Goal: Information Seeking & Learning: Learn about a topic

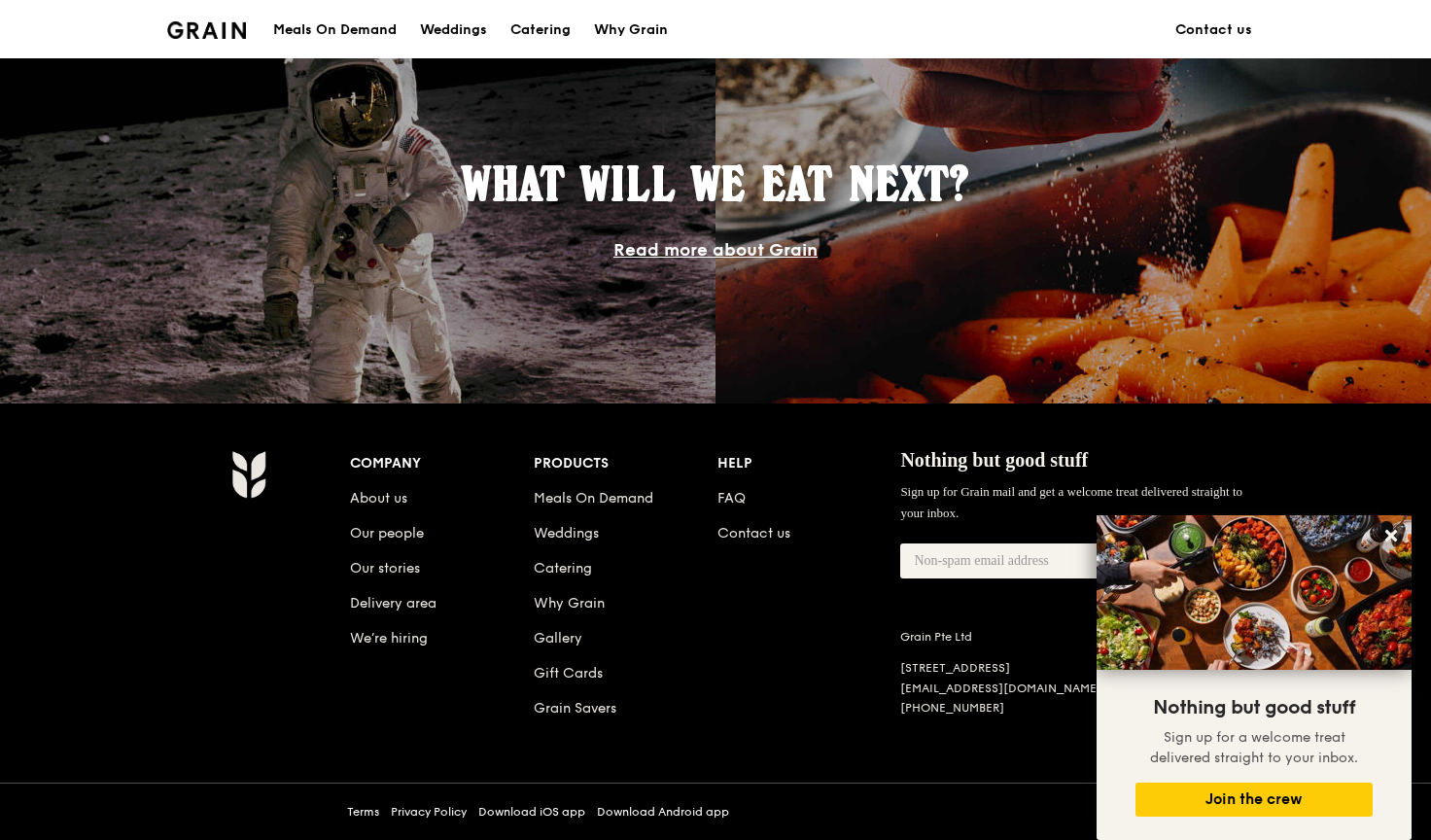
scroll to position [1615, 0]
click at [1405, 532] on button at bounding box center [1391, 536] width 31 height 31
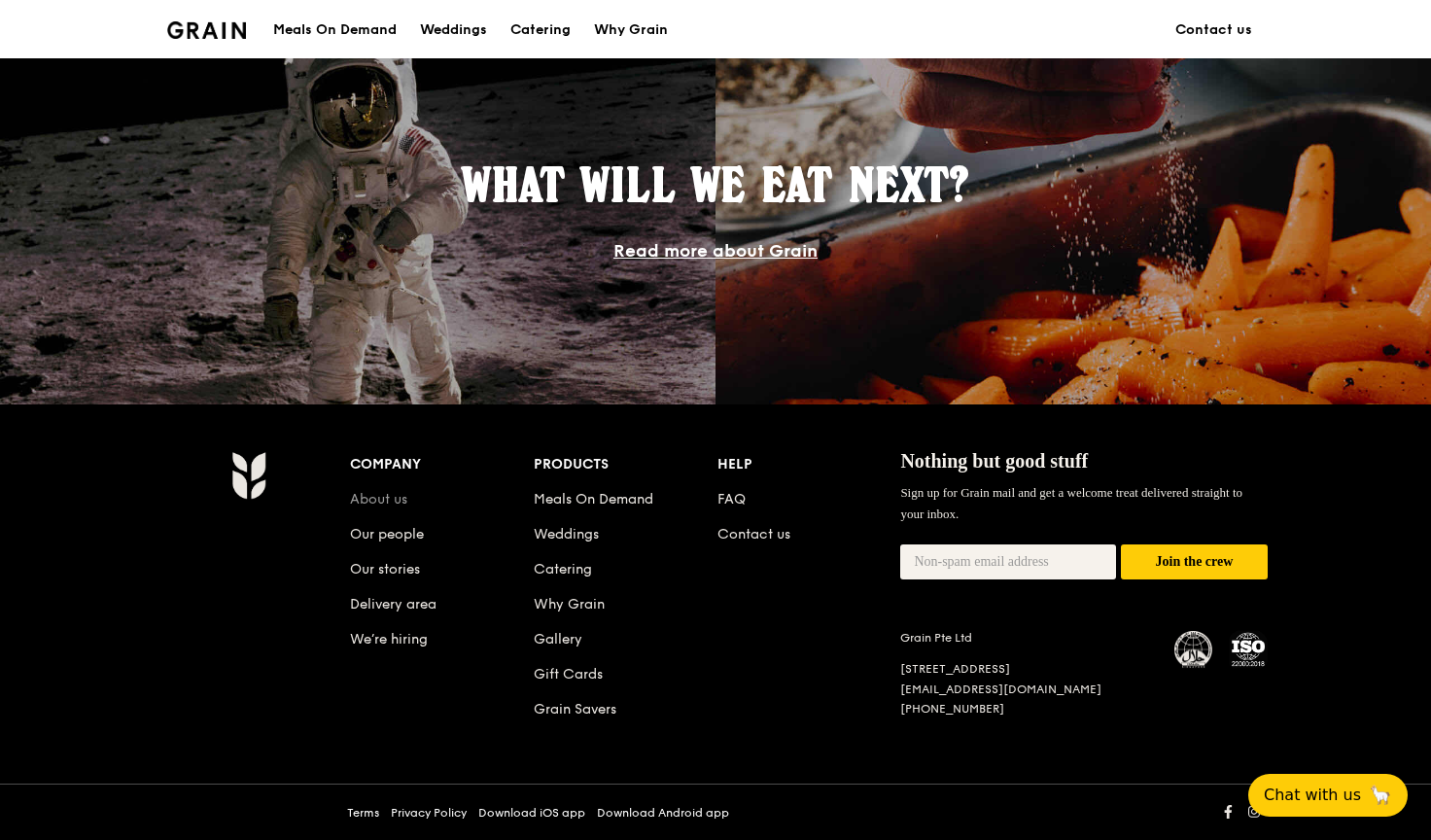
click at [392, 500] on link "About us" at bounding box center [378, 499] width 58 height 17
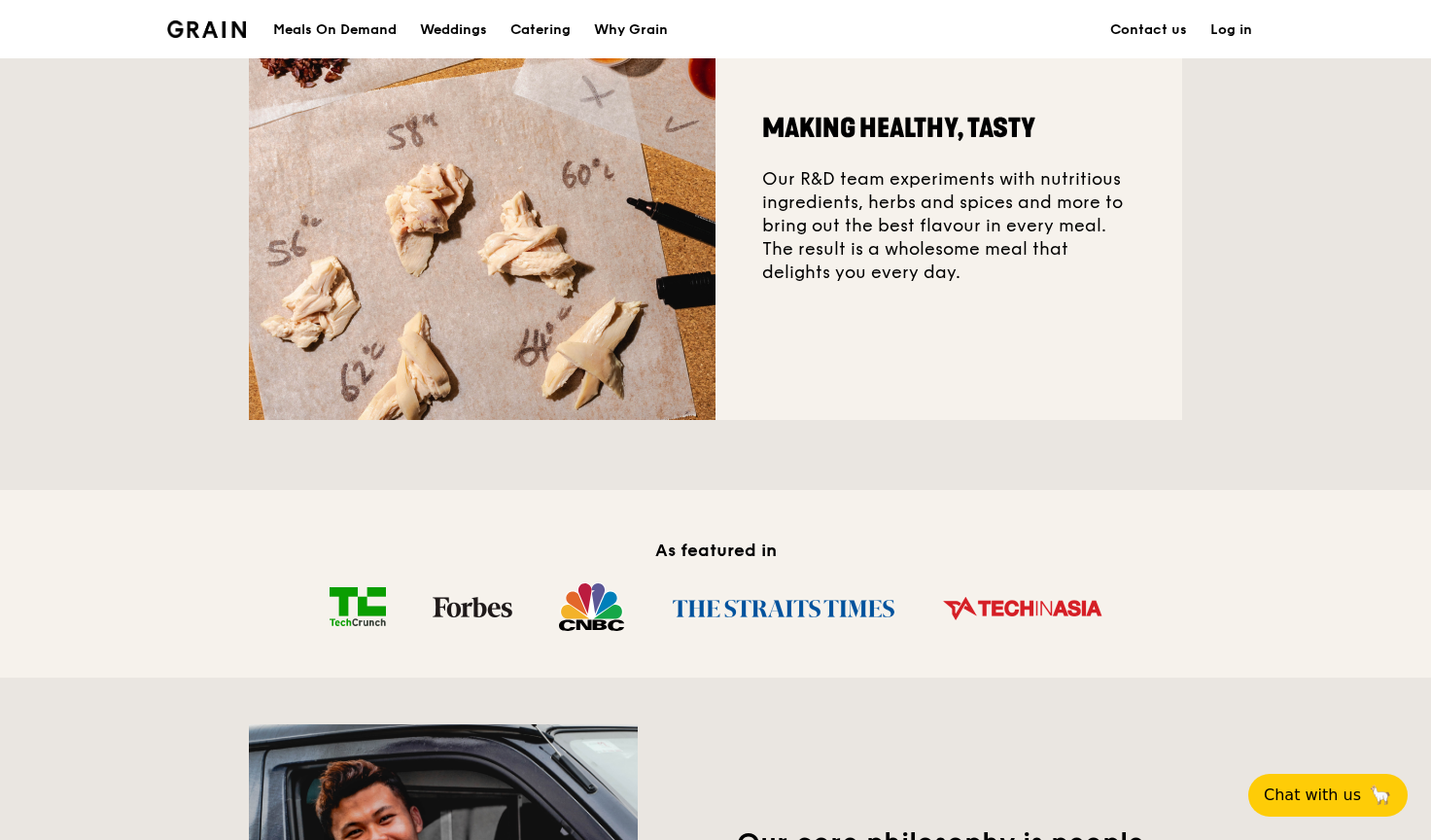
scroll to position [515, 0]
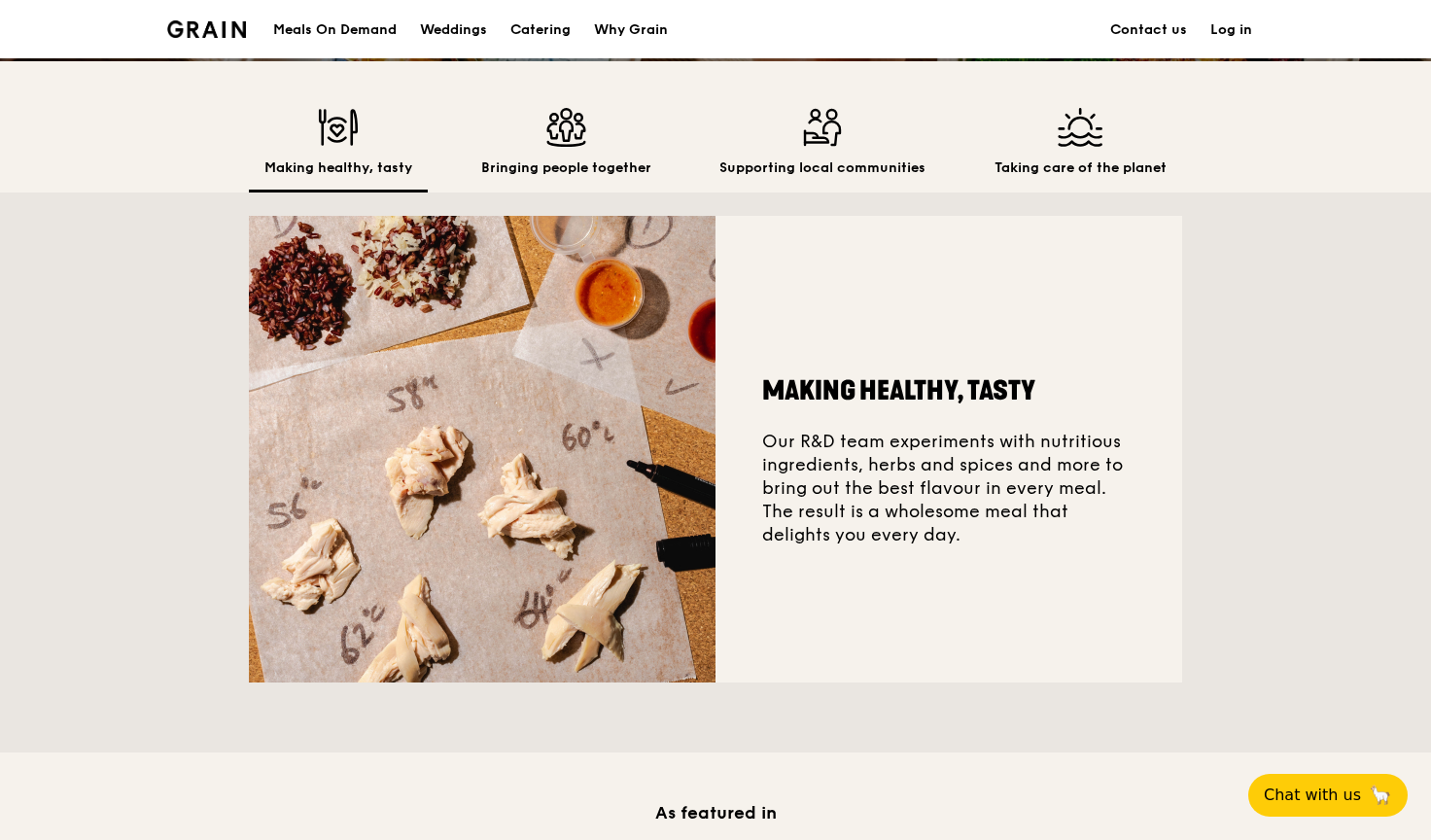
click at [552, 129] on img at bounding box center [566, 128] width 171 height 39
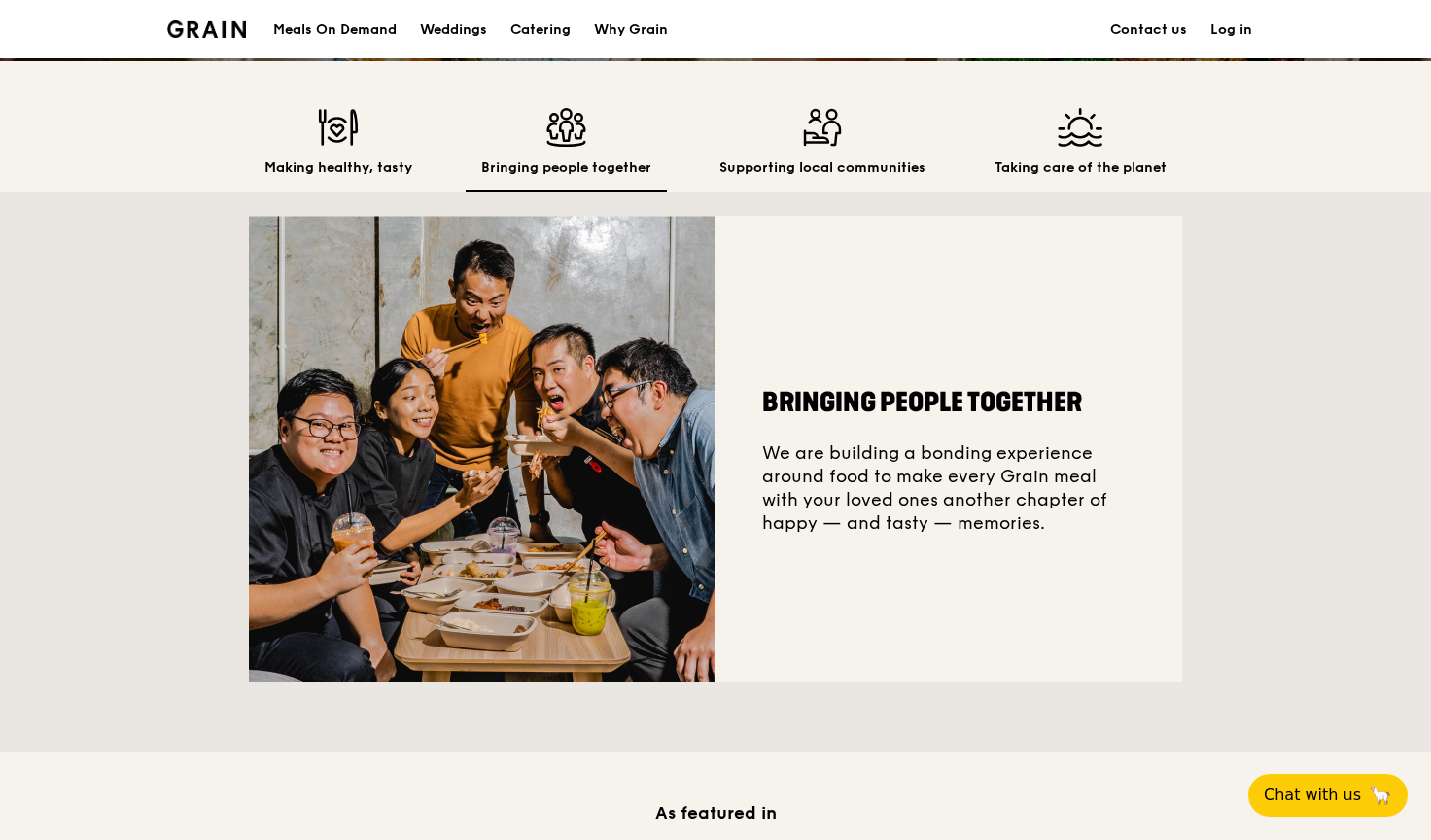
click at [803, 142] on img at bounding box center [822, 128] width 206 height 39
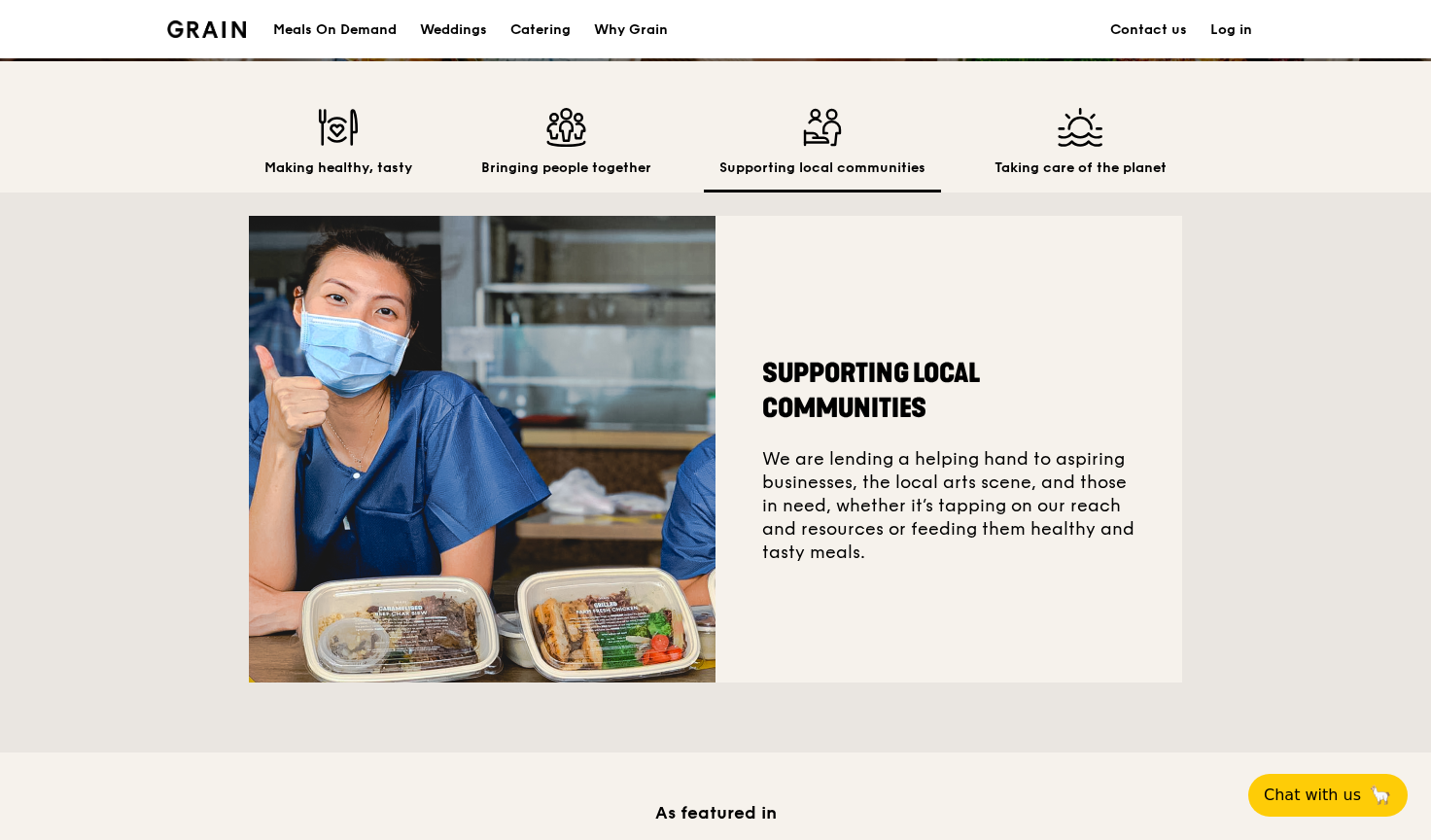
click at [1096, 145] on img at bounding box center [1080, 128] width 173 height 39
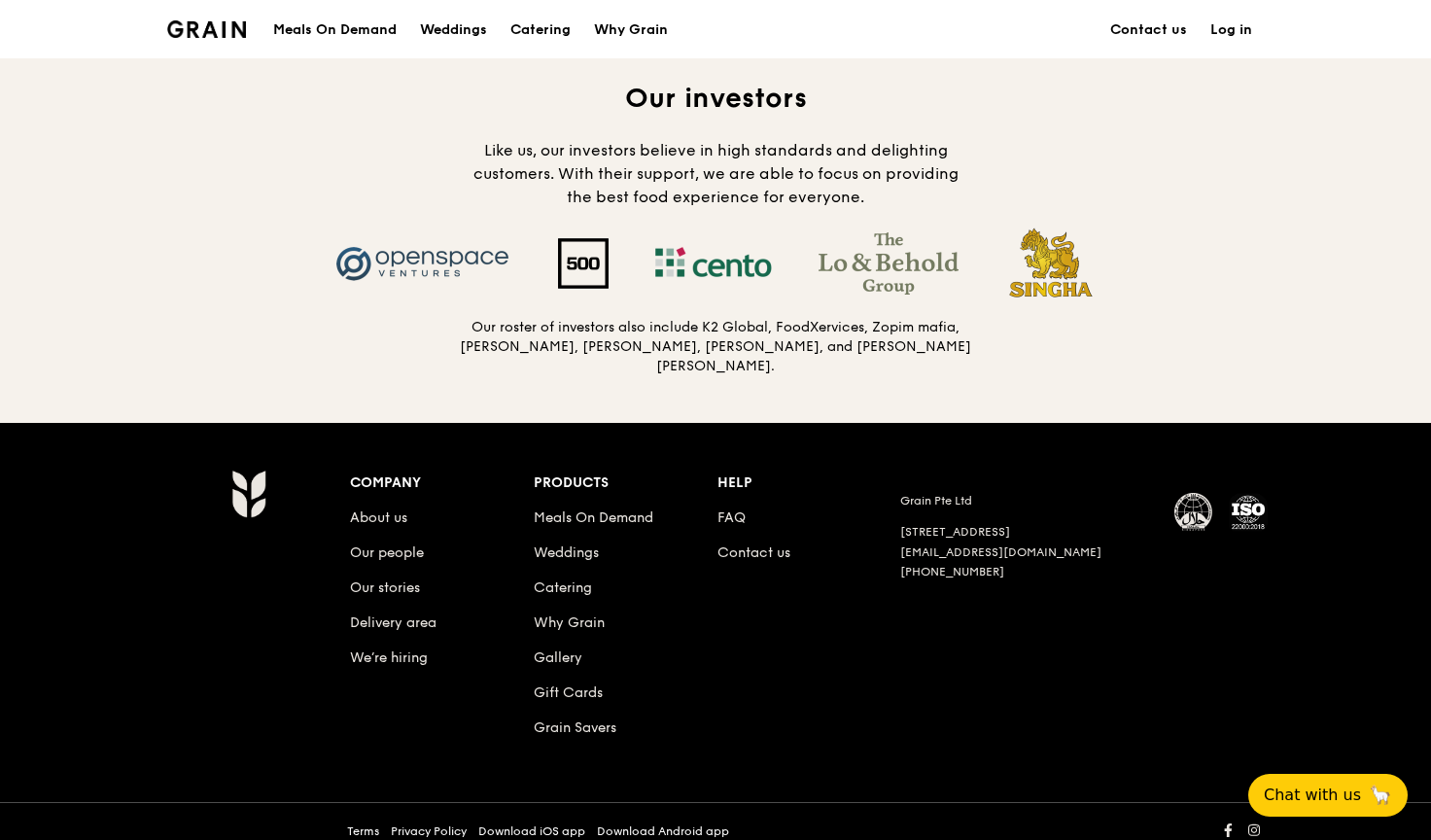
scroll to position [1902, 0]
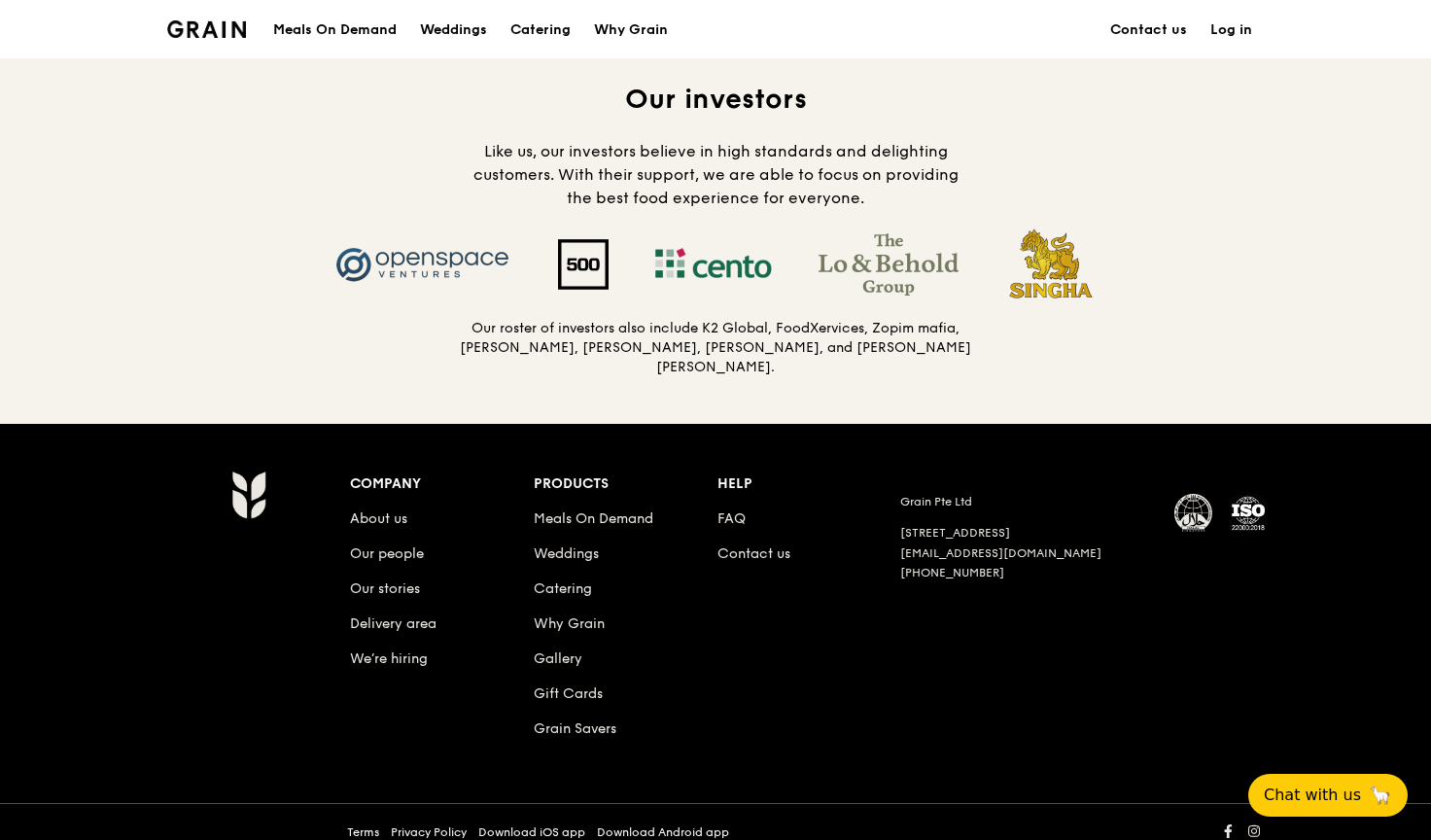
click at [563, 261] on img at bounding box center [584, 264] width 97 height 51
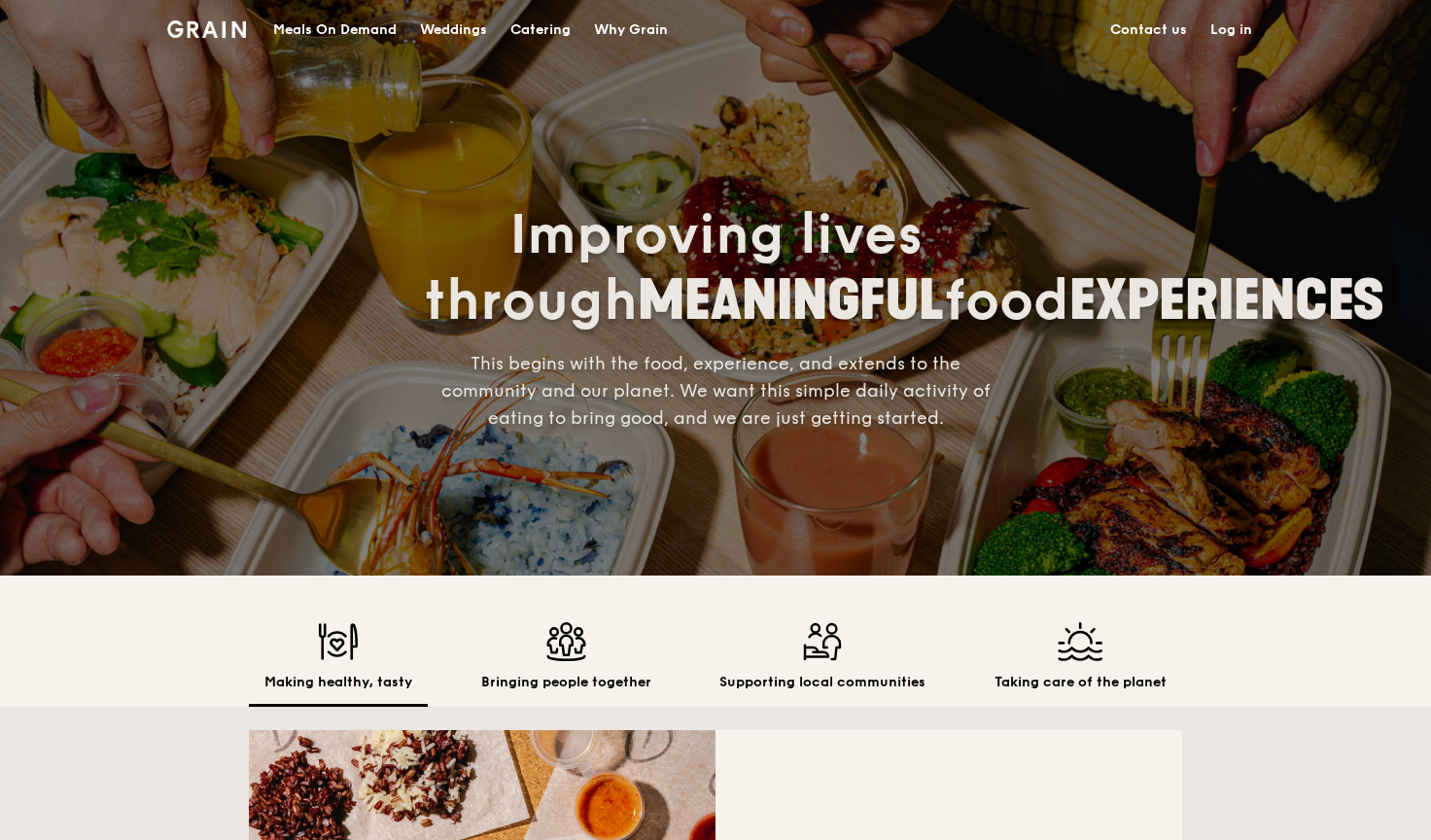
click at [538, 32] on div "Catering" at bounding box center [541, 30] width 60 height 58
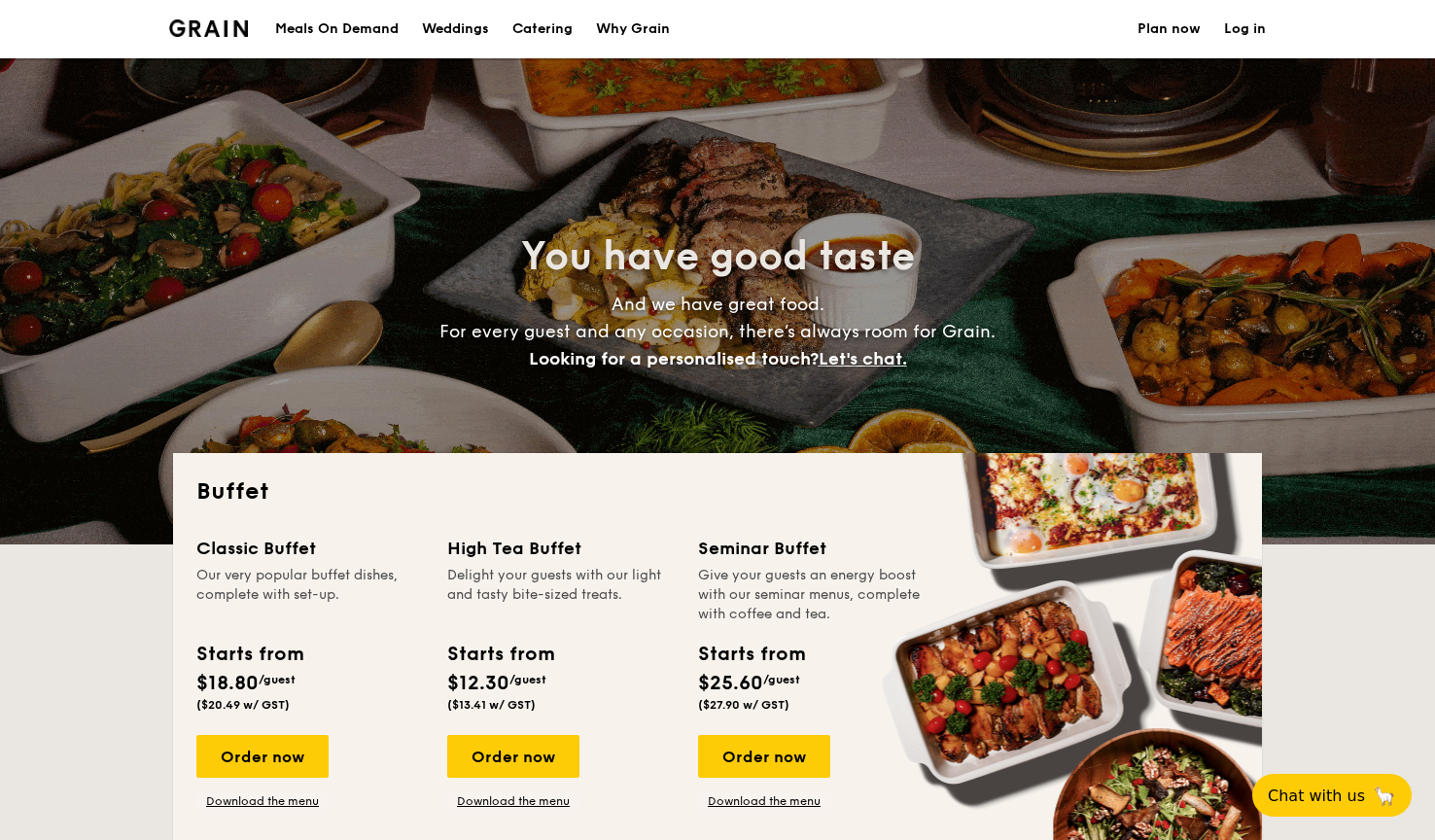
select select
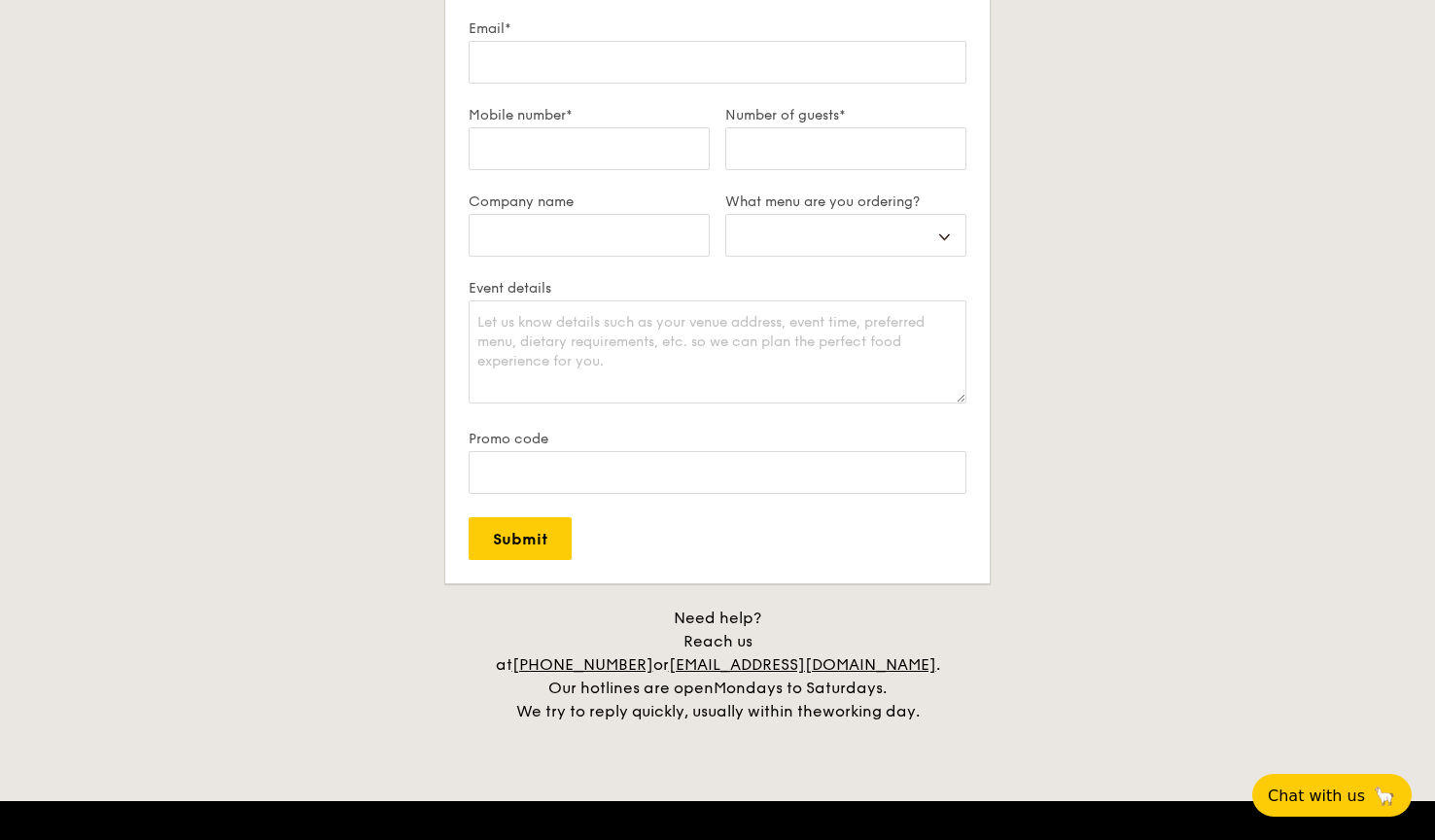
scroll to position [3057, 0]
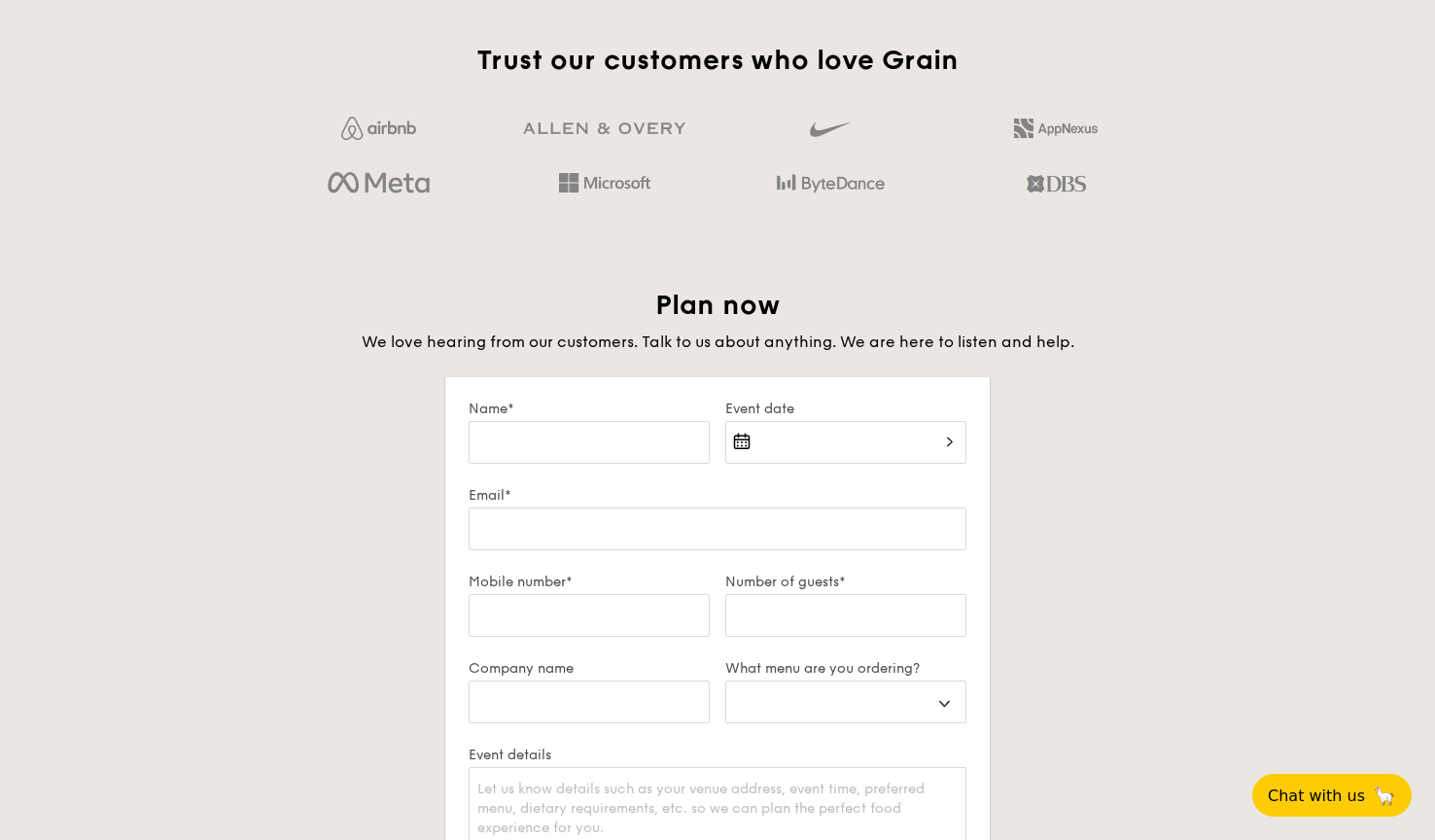
click at [401, 167] on div at bounding box center [717, 156] width 903 height 109
click at [401, 180] on img at bounding box center [378, 184] width 102 height 33
